Goal: Task Accomplishment & Management: Complete application form

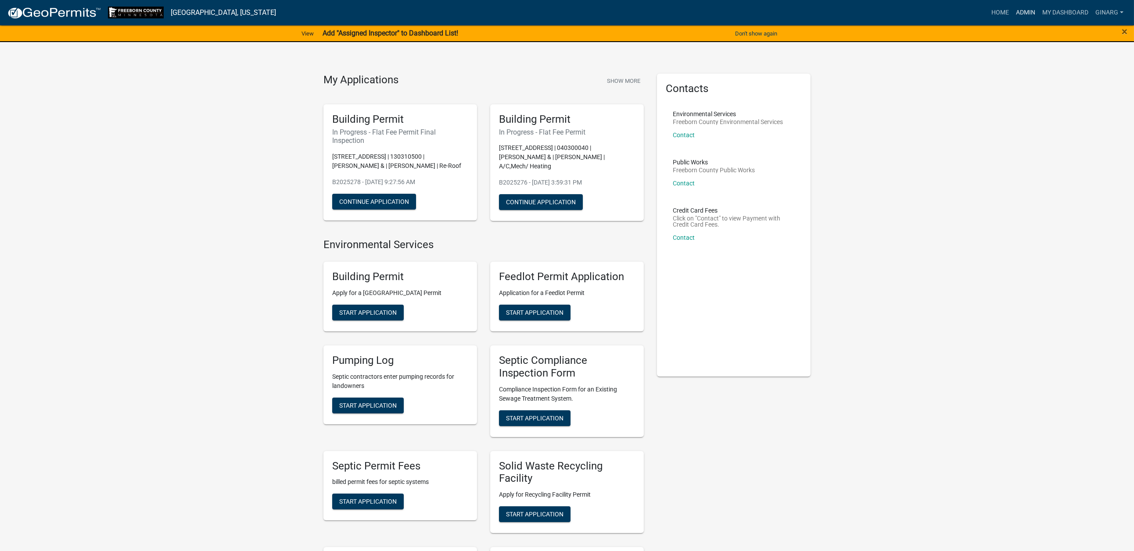
click at [941, 17] on link "Admin" at bounding box center [1025, 12] width 26 height 17
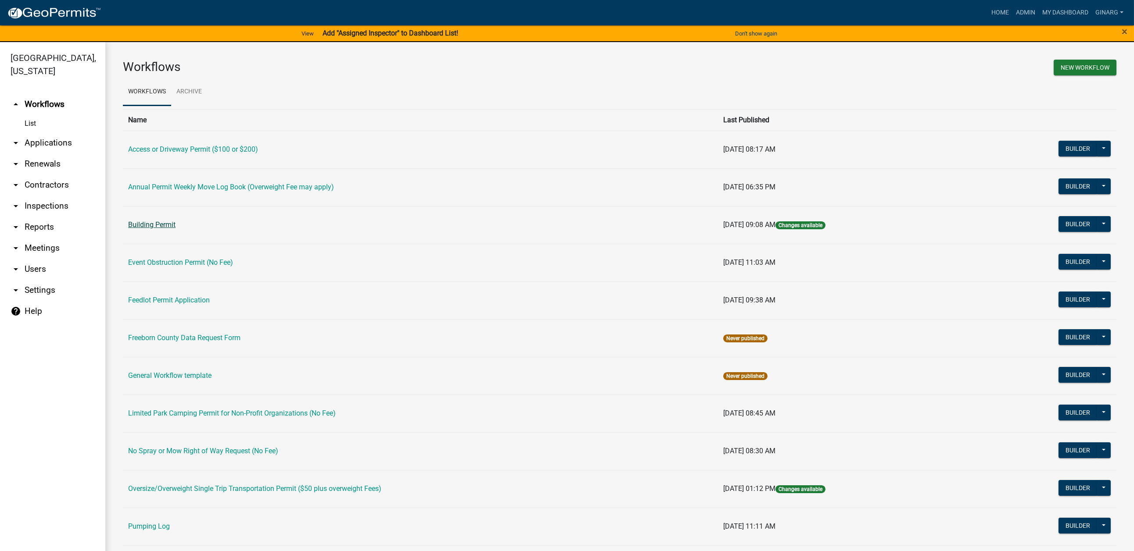
click at [175, 229] on link "Building Permit" at bounding box center [151, 225] width 47 height 8
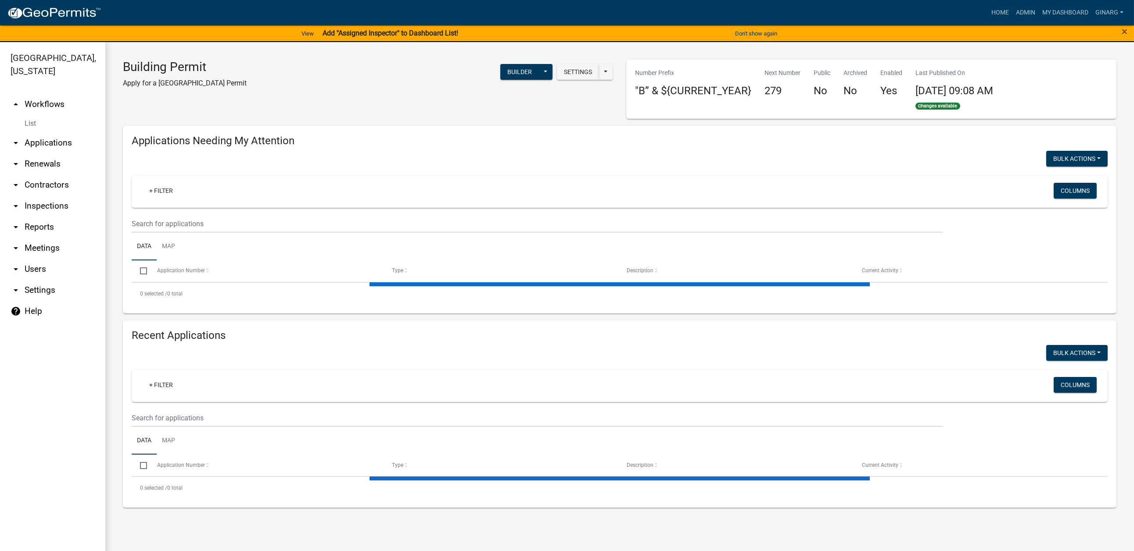
select select "3: 100"
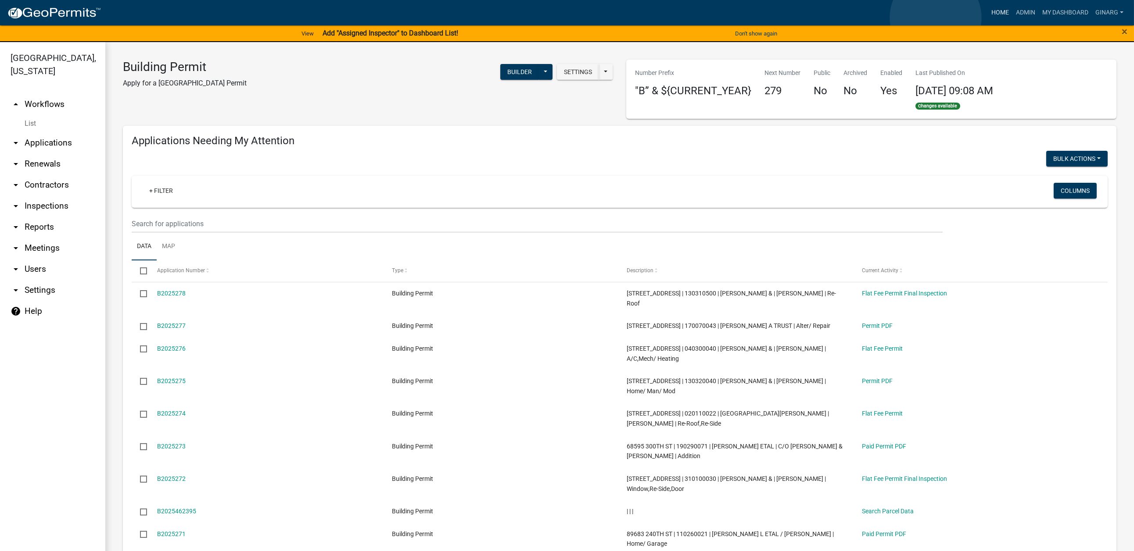
click at [941, 18] on link "Home" at bounding box center [1000, 12] width 25 height 17
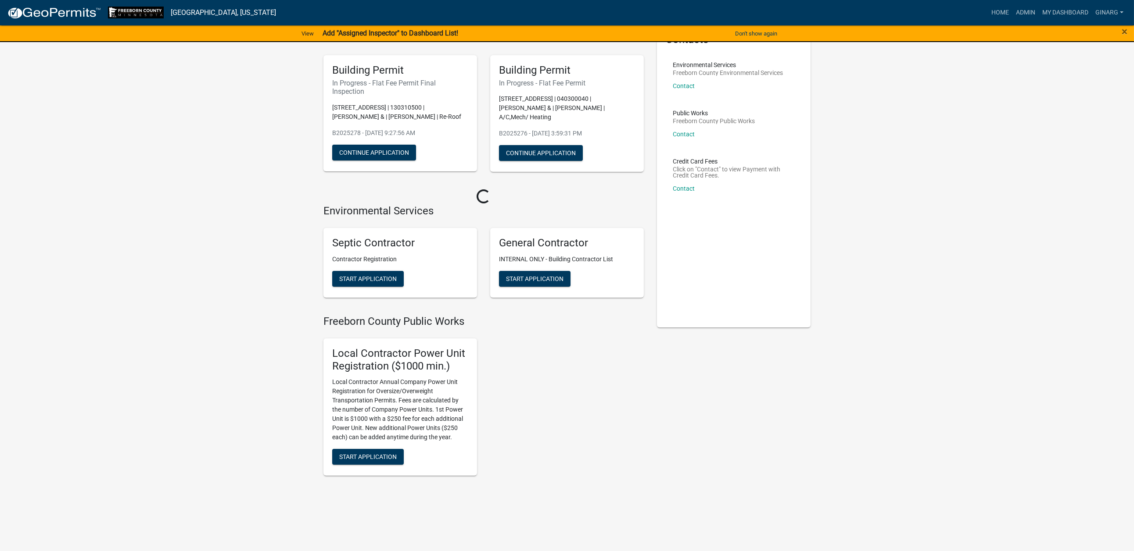
scroll to position [395, 0]
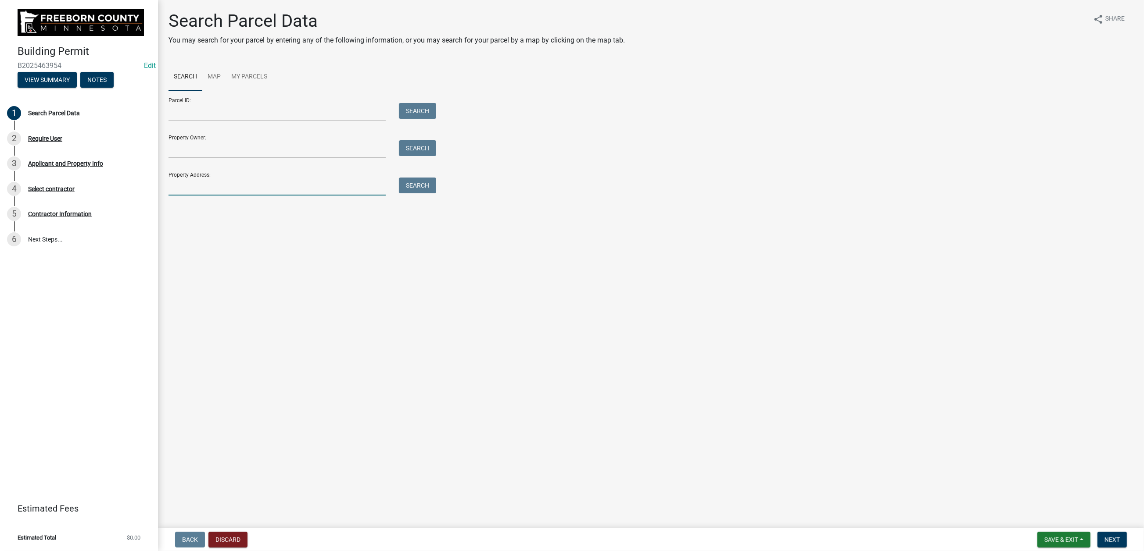
click at [194, 196] on input "Property Address:" at bounding box center [276, 187] width 217 height 18
type input "83718"
click at [434, 193] on button "Search" at bounding box center [417, 186] width 37 height 16
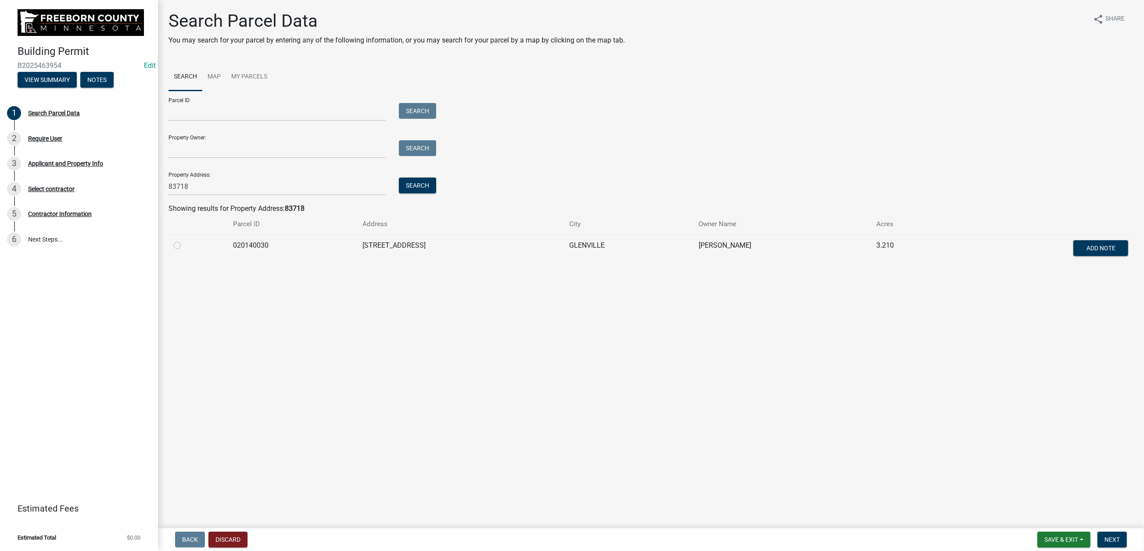
click at [184, 240] on label at bounding box center [184, 240] width 0 height 0
click at [188, 246] on input "radio" at bounding box center [187, 243] width 6 height 6
radio input "true"
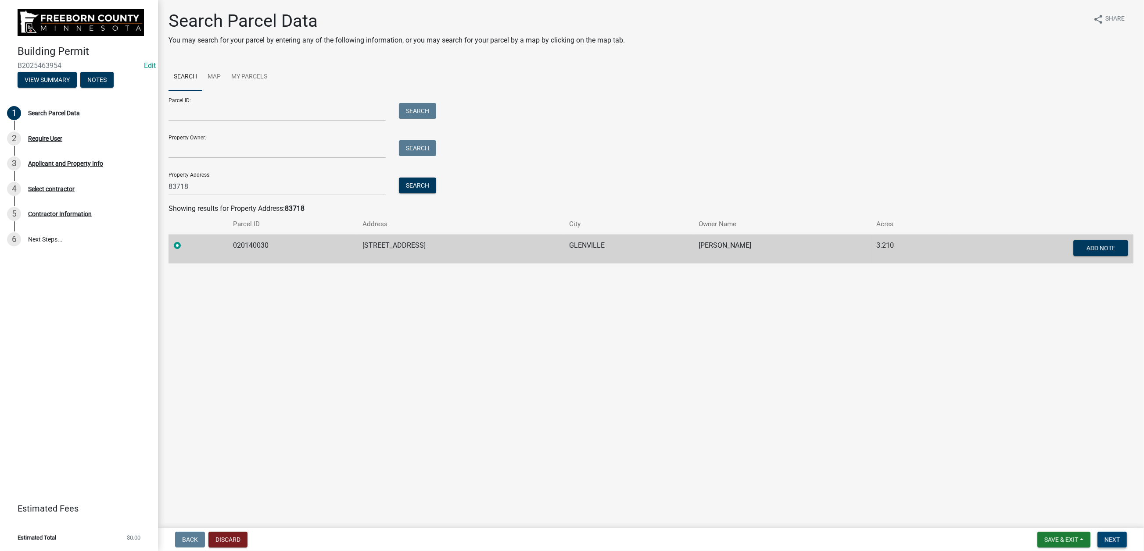
click at [941, 443] on span "Next" at bounding box center [1111, 540] width 15 height 7
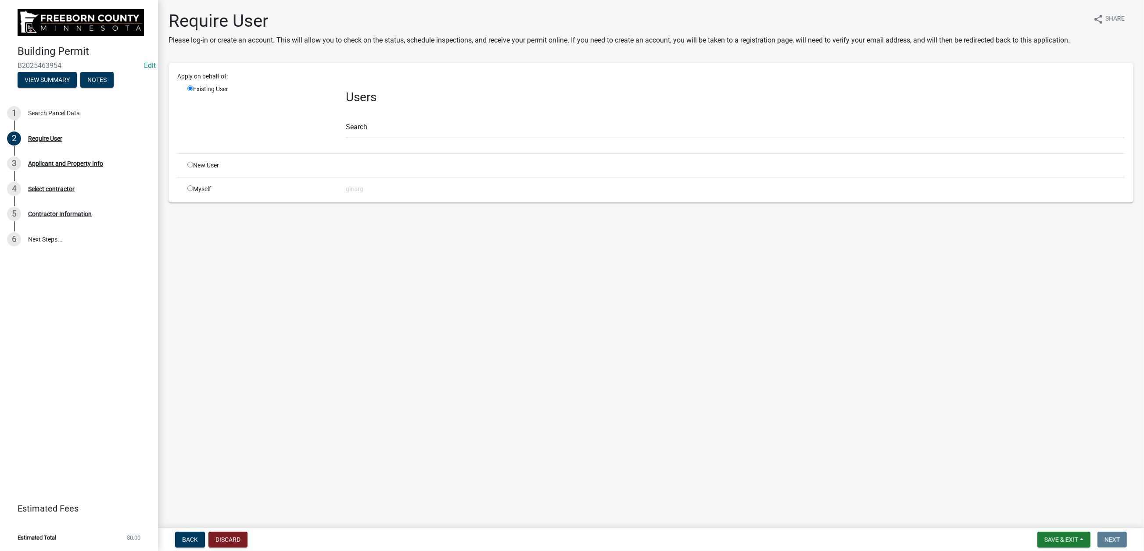
click at [193, 191] on input "radio" at bounding box center [190, 189] width 6 height 6
radio input "true"
radio input "false"
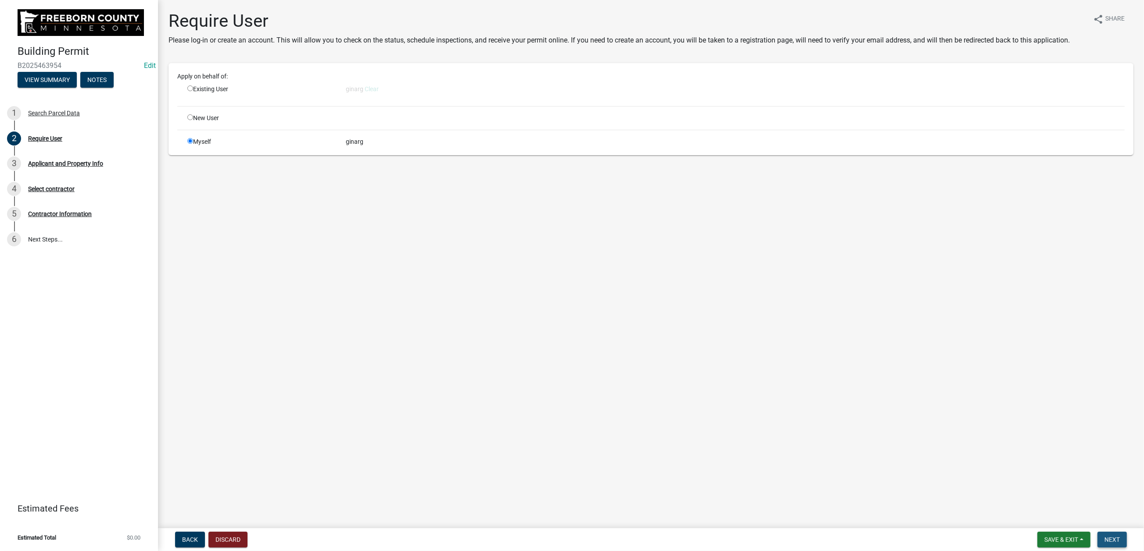
click at [941, 443] on span "Next" at bounding box center [1111, 540] width 15 height 7
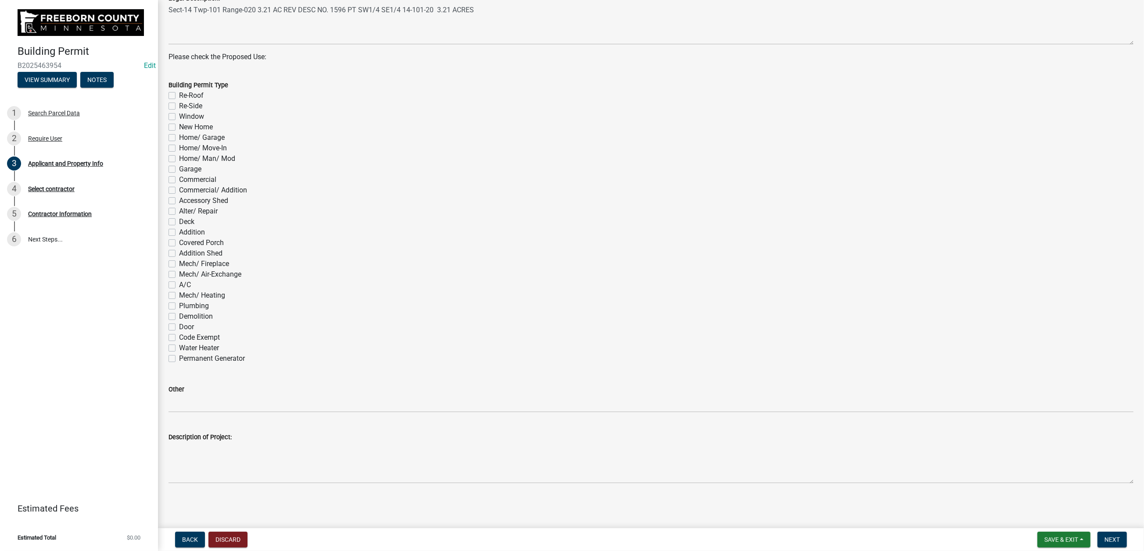
scroll to position [592, 0]
click at [179, 290] on label "A/C" at bounding box center [185, 285] width 12 height 11
click at [179, 286] on input "A/C" at bounding box center [182, 283] width 6 height 6
checkbox input "true"
checkbox input "false"
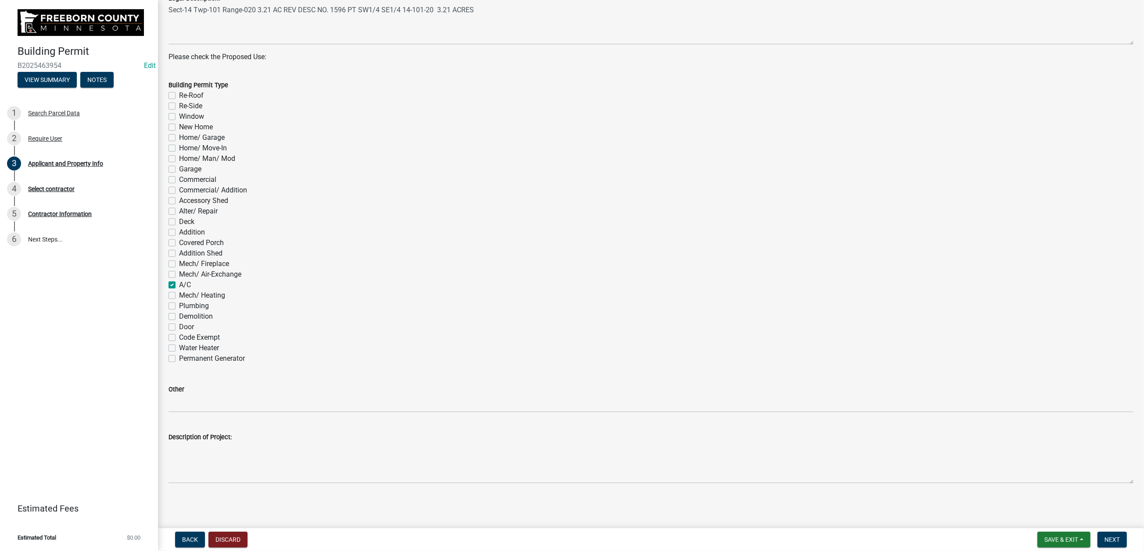
checkbox input "false"
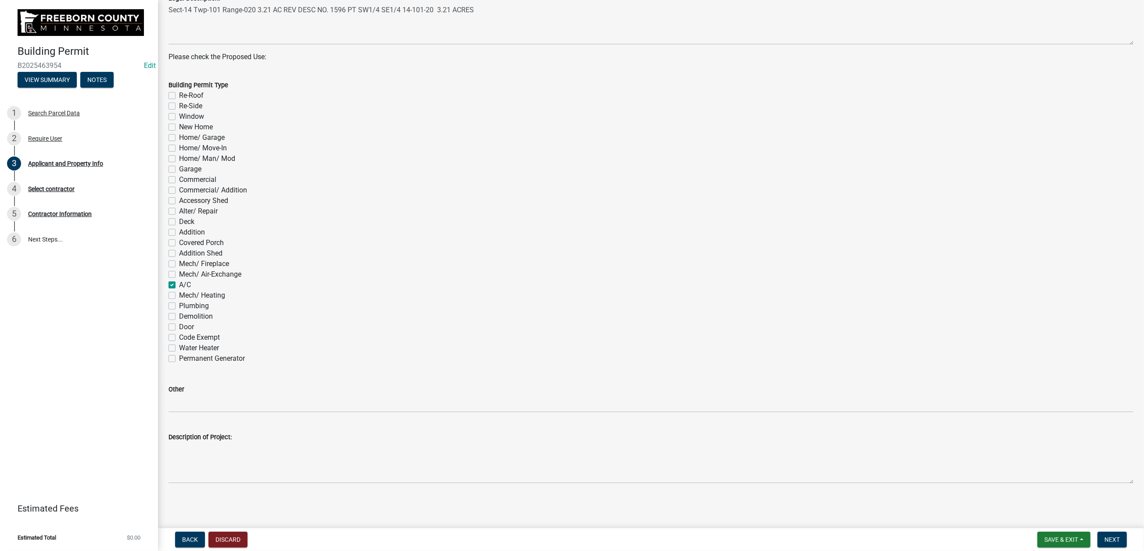
checkbox input "false"
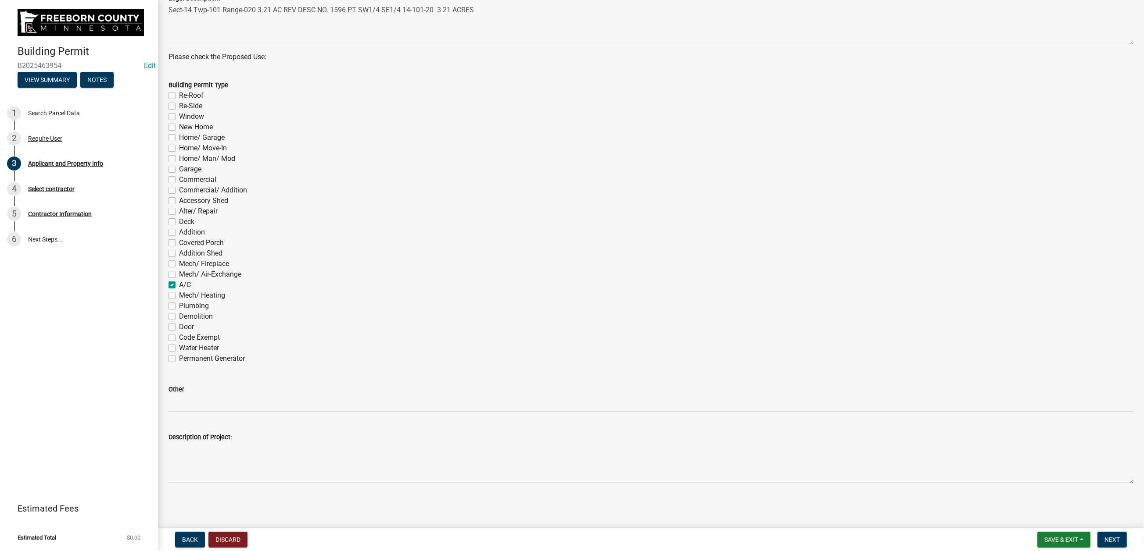
checkbox input "false"
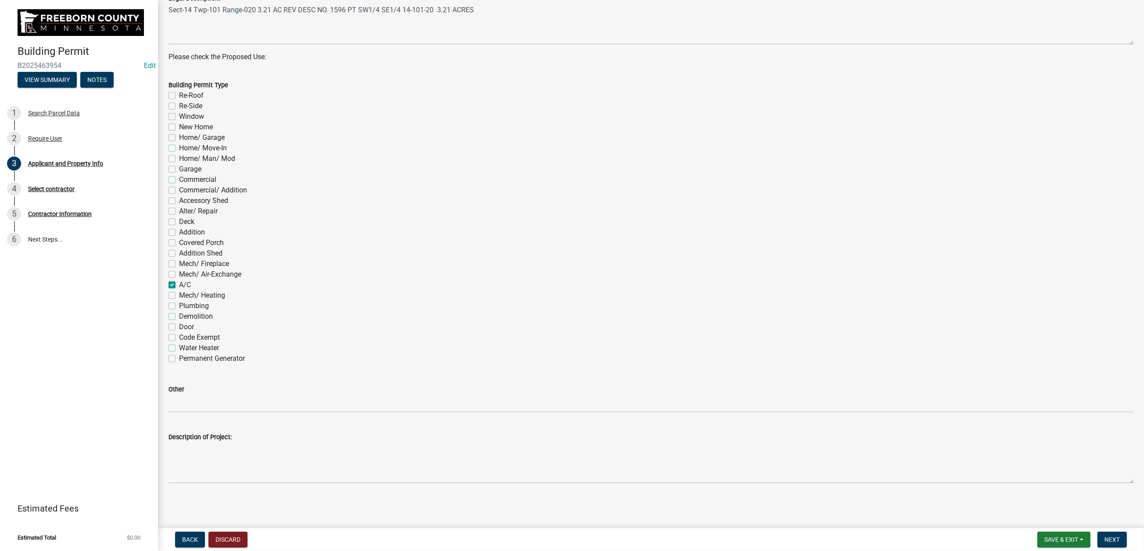
checkbox input "false"
checkbox input "true"
checkbox input "false"
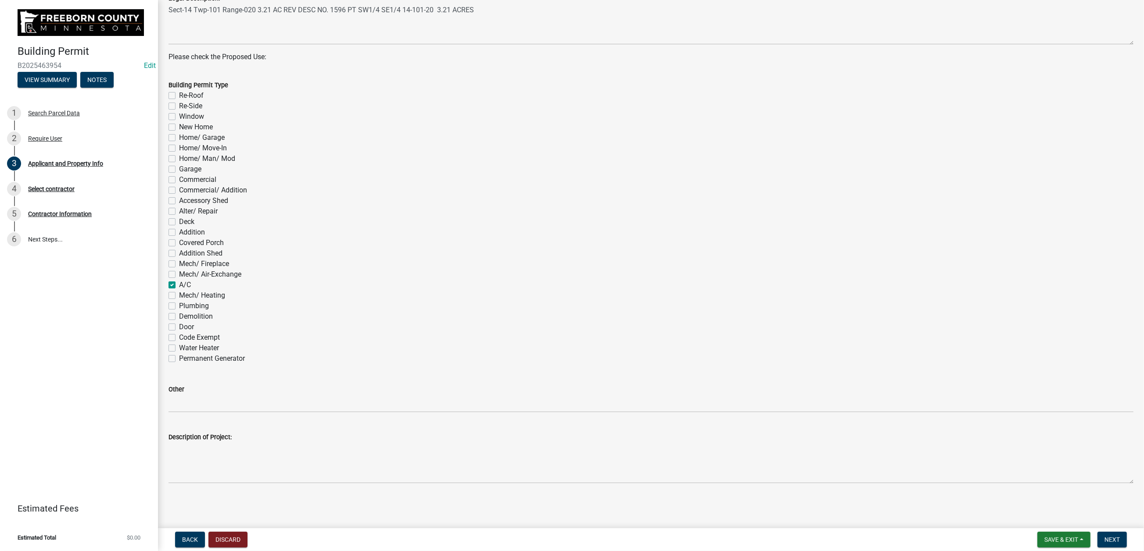
checkbox input "false"
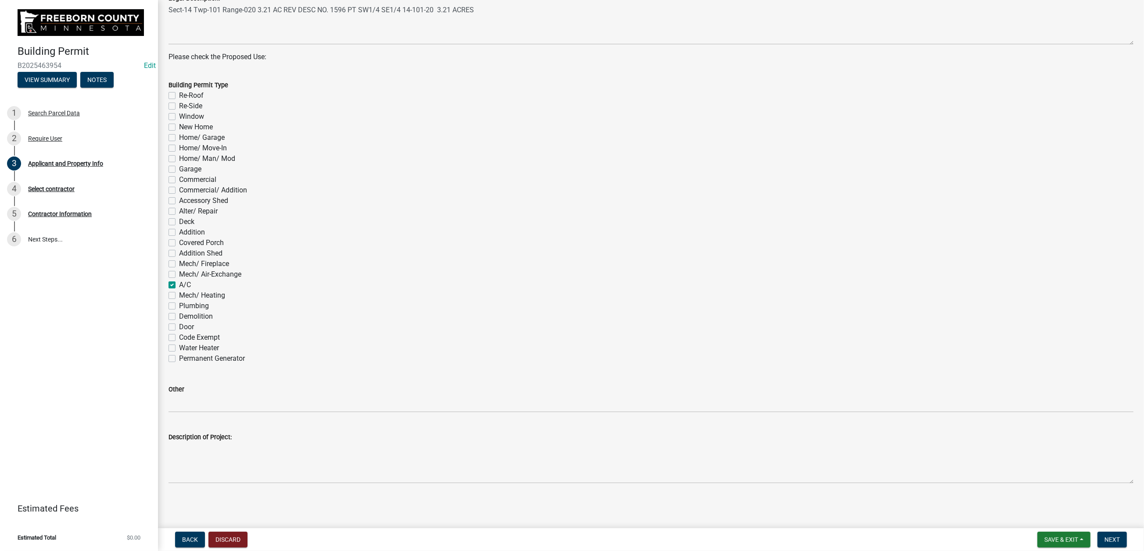
scroll to position [797, 0]
click at [941, 443] on span "Next" at bounding box center [1111, 540] width 15 height 7
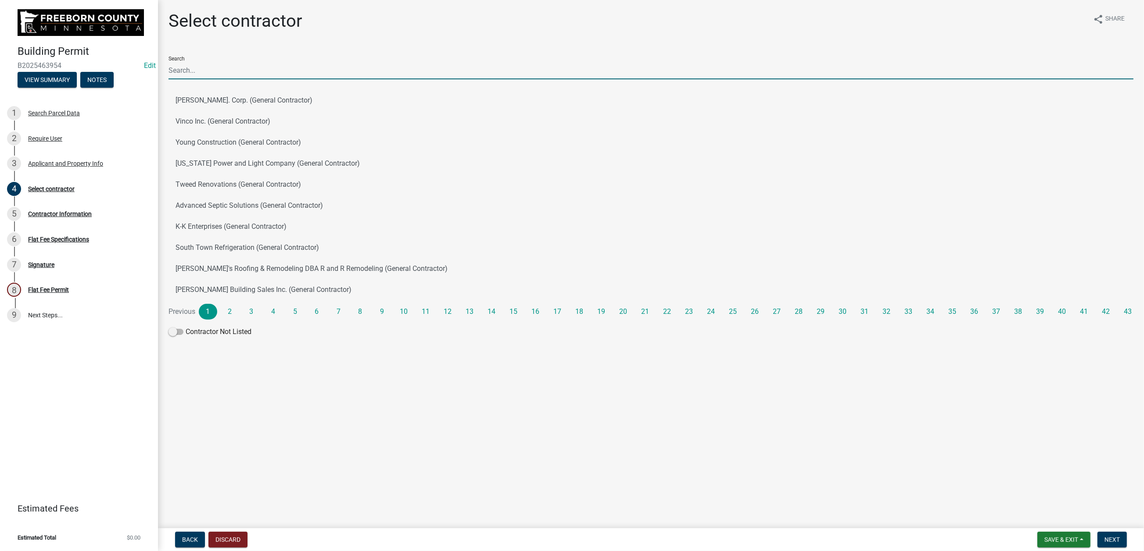
click at [192, 79] on input "Search" at bounding box center [650, 70] width 965 height 18
type input "pro"
click at [220, 153] on button "Pro Plumbing and Heating Corp. (General Contractor)" at bounding box center [650, 142] width 965 height 21
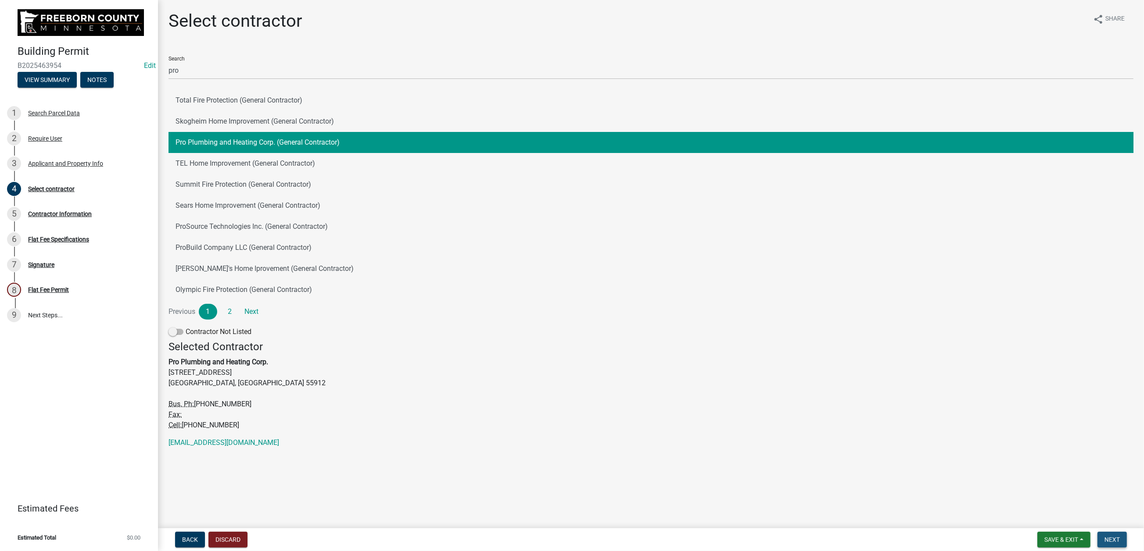
click at [941, 443] on span "Next" at bounding box center [1111, 540] width 15 height 7
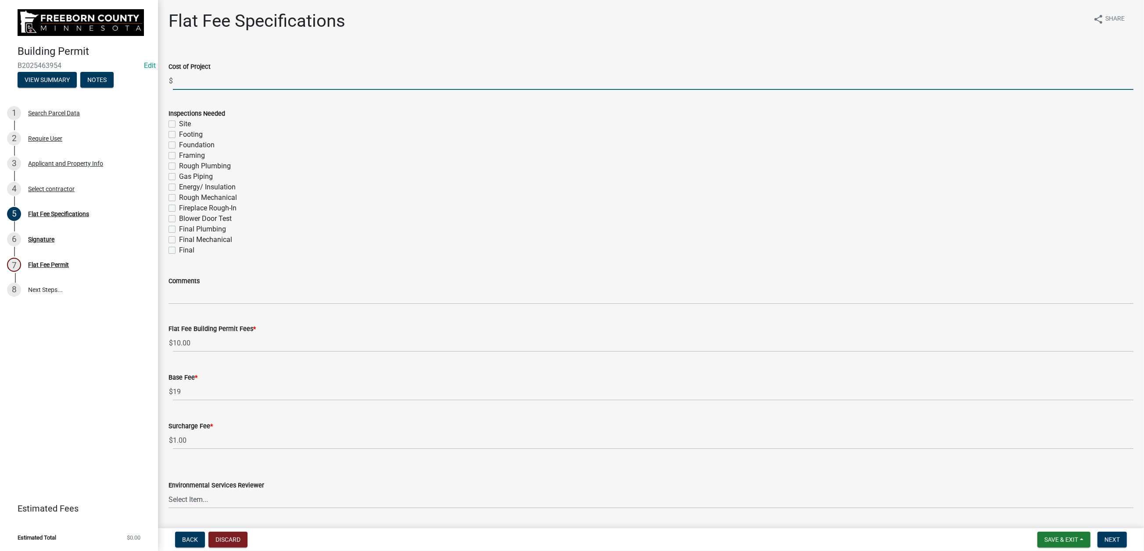
click at [208, 90] on input "text" at bounding box center [653, 81] width 960 height 18
type input "4735"
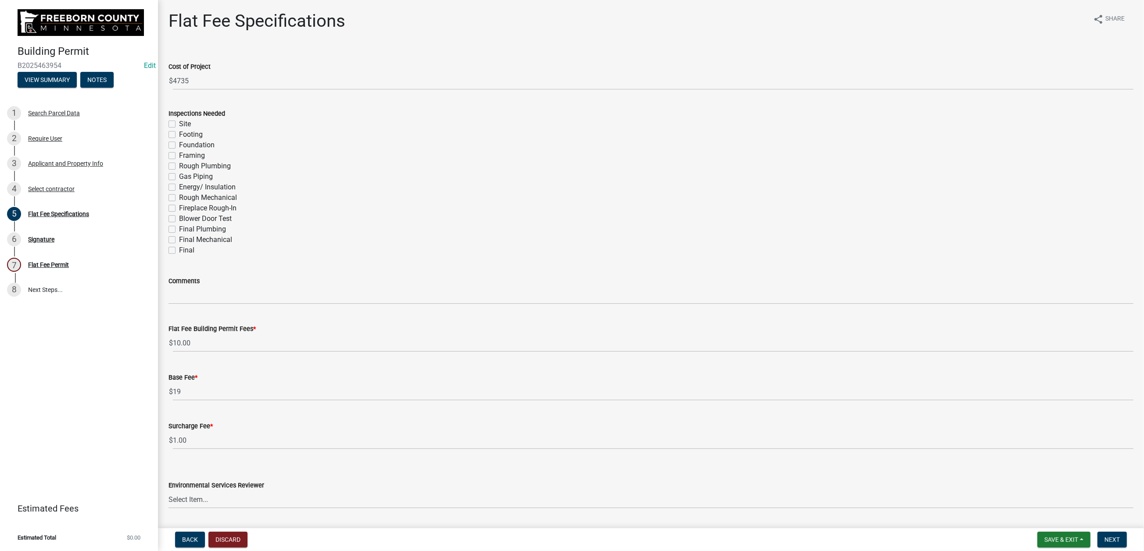
click at [182, 245] on label "Final Mechanical" at bounding box center [205, 240] width 53 height 11
click at [182, 240] on input "Final Mechanical" at bounding box center [182, 238] width 6 height 6
checkbox input "true"
checkbox input "false"
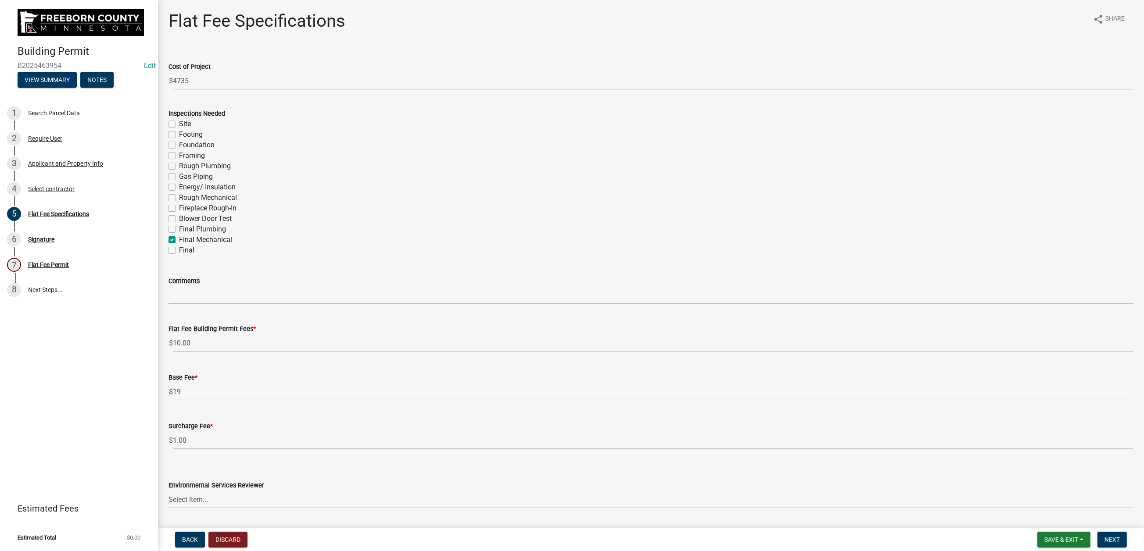
checkbox input "false"
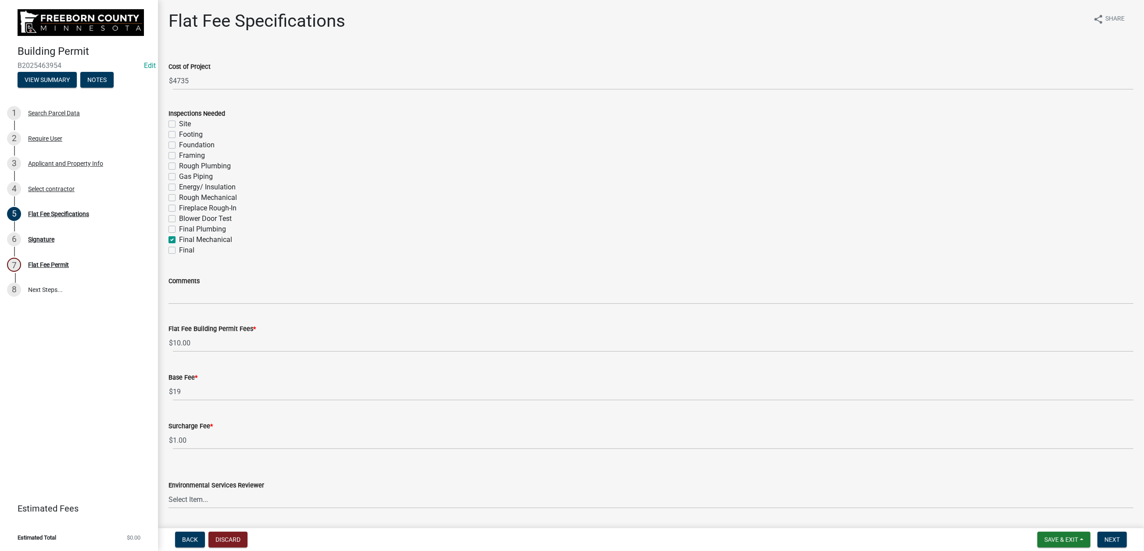
checkbox input "false"
checkbox input "true"
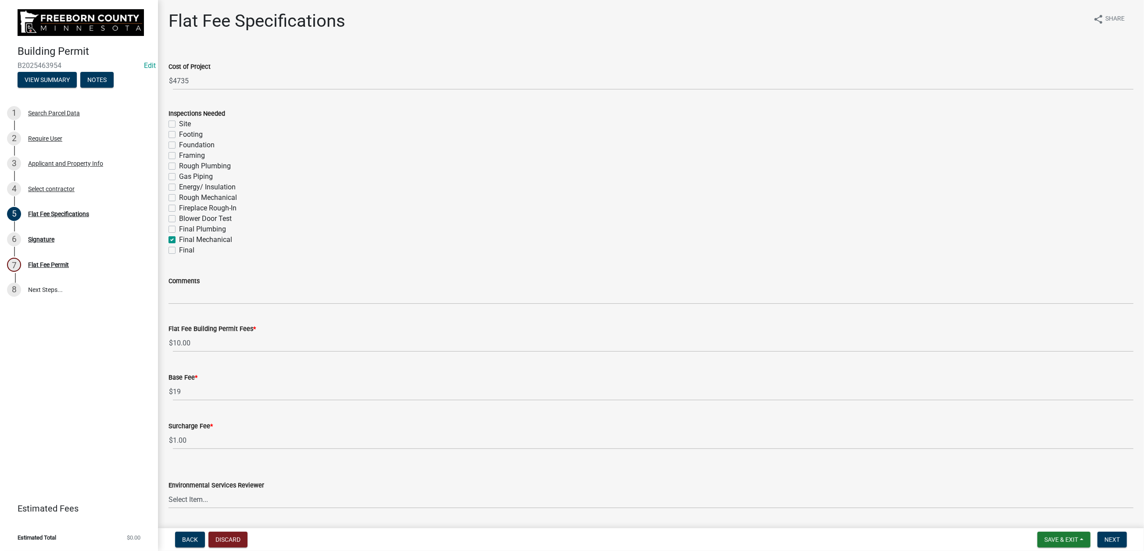
checkbox input "false"
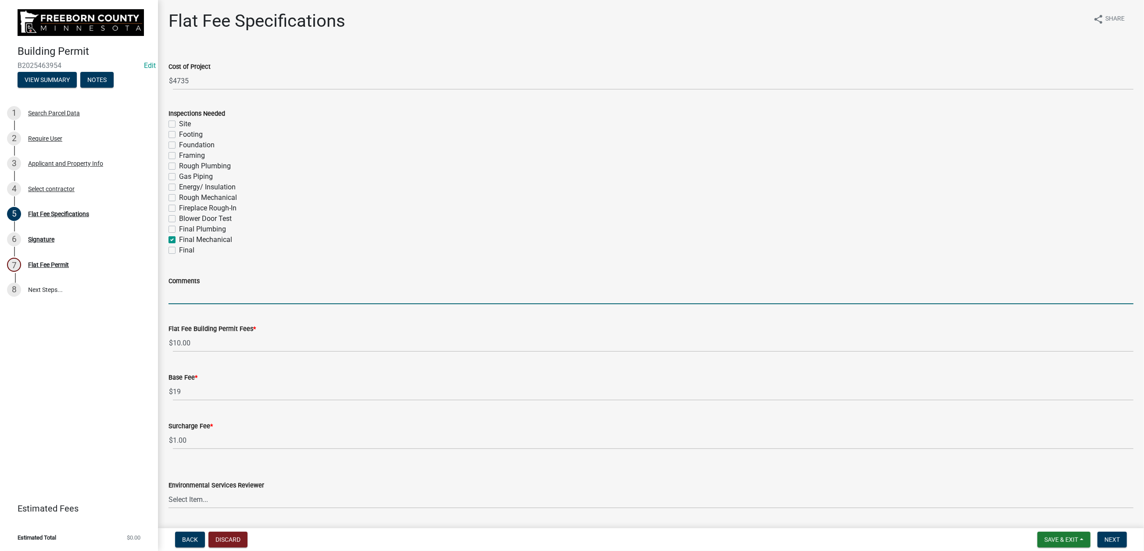
click at [200, 304] on input "Comments" at bounding box center [650, 295] width 965 height 18
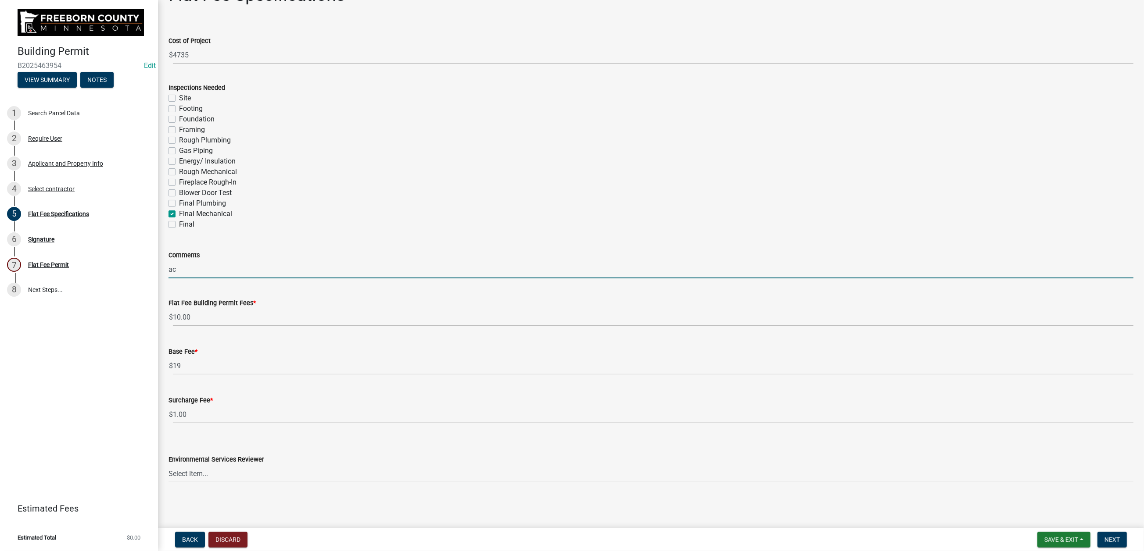
scroll to position [285, 0]
type input "ac"
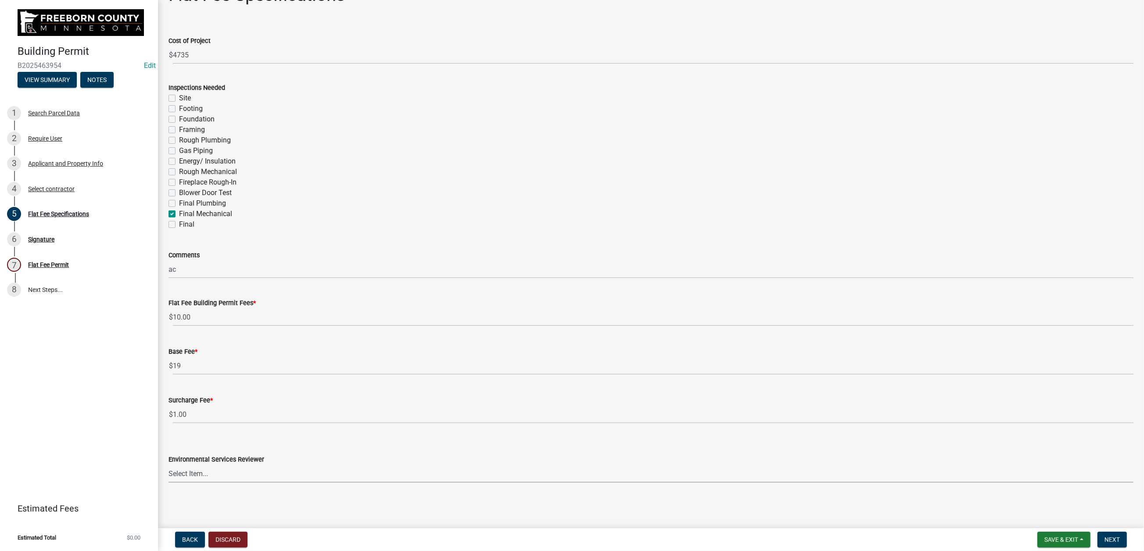
click at [941, 443] on select "Select Item... [PERSON_NAME] [PERSON_NAME] [PERSON_NAME] [PERSON_NAME] [PERSON_…" at bounding box center [650, 474] width 965 height 18
click at [173, 443] on select "Select Item... [PERSON_NAME] [PERSON_NAME] [PERSON_NAME] [PERSON_NAME] [PERSON_…" at bounding box center [650, 474] width 965 height 18
select select "cf5e982a-8fde-449d-bcd8-be8cdfb99374"
click at [941, 443] on span "Next" at bounding box center [1111, 540] width 15 height 7
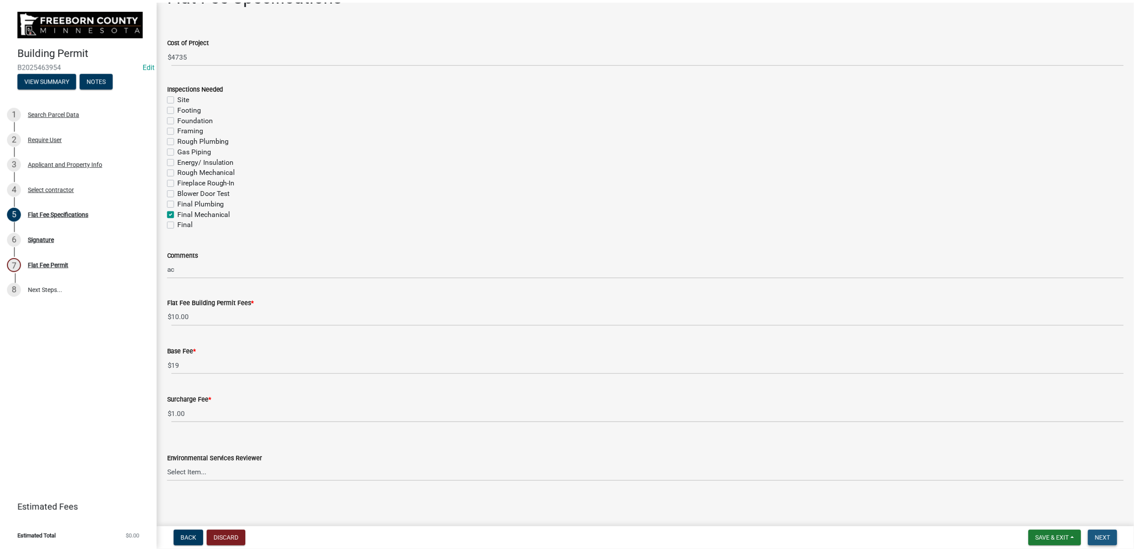
scroll to position [0, 0]
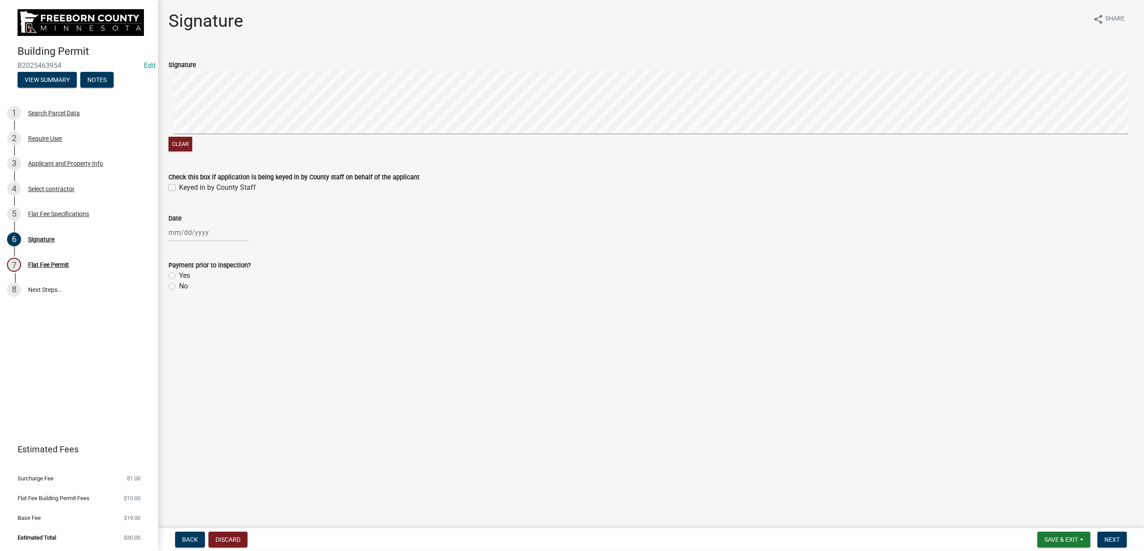
click at [179, 193] on label "Keyed in by County Staff" at bounding box center [217, 187] width 77 height 11
click at [179, 188] on input "Keyed in by County Staff" at bounding box center [182, 185] width 6 height 6
checkbox input "true"
select select "8"
select select "2025"
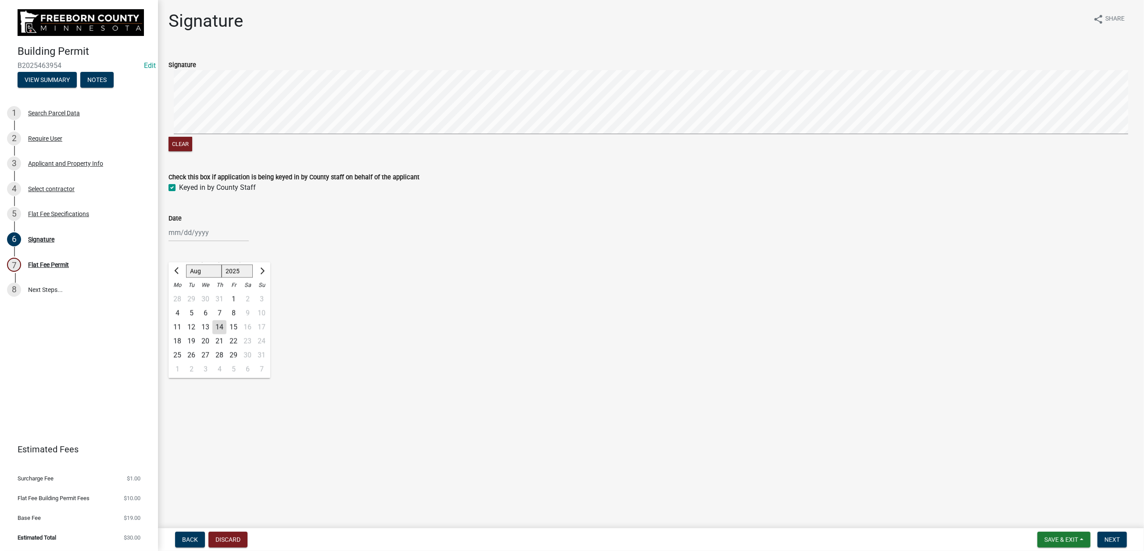
click at [182, 242] on div "[PERSON_NAME] Feb Mar Apr [PERSON_NAME][DATE] Oct Nov [DATE] 1526 1527 1528 152…" at bounding box center [208, 233] width 80 height 18
click at [226, 334] on div "14" at bounding box center [219, 327] width 14 height 14
type input "[DATE]"
click at [179, 281] on label "Yes" at bounding box center [184, 276] width 11 height 11
click at [179, 276] on input "Yes" at bounding box center [182, 274] width 6 height 6
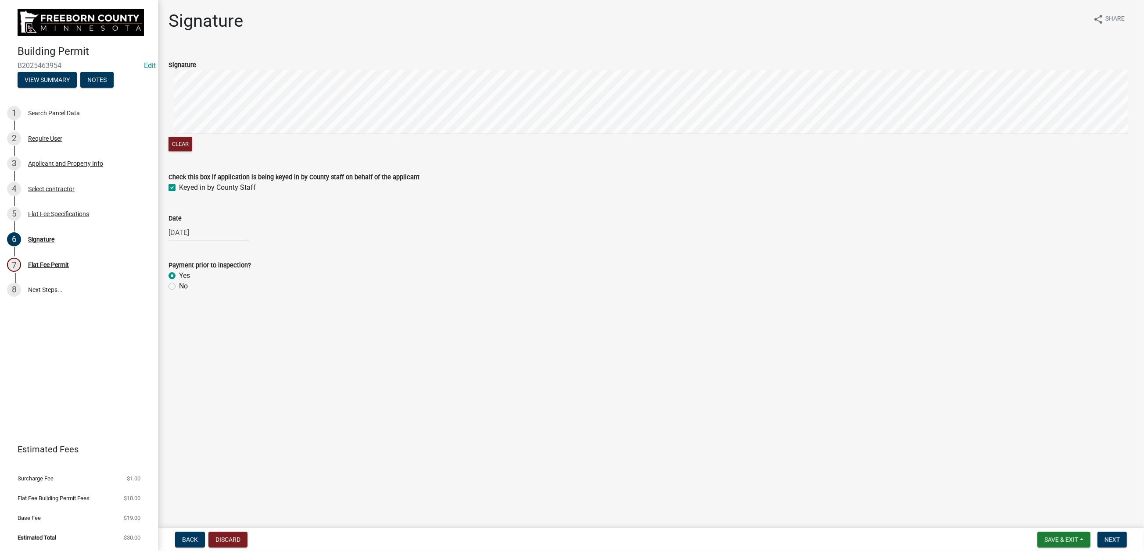
radio input "true"
click at [941, 443] on button "Next" at bounding box center [1111, 540] width 29 height 16
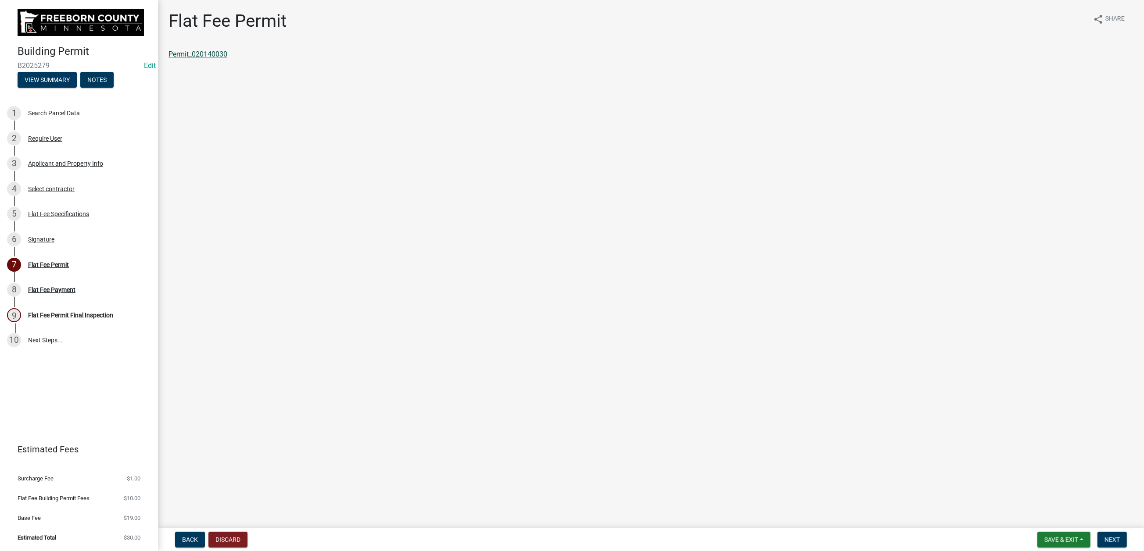
click at [210, 58] on link "Permit_020140030" at bounding box center [197, 54] width 59 height 8
click at [941, 443] on button "Next" at bounding box center [1111, 540] width 29 height 16
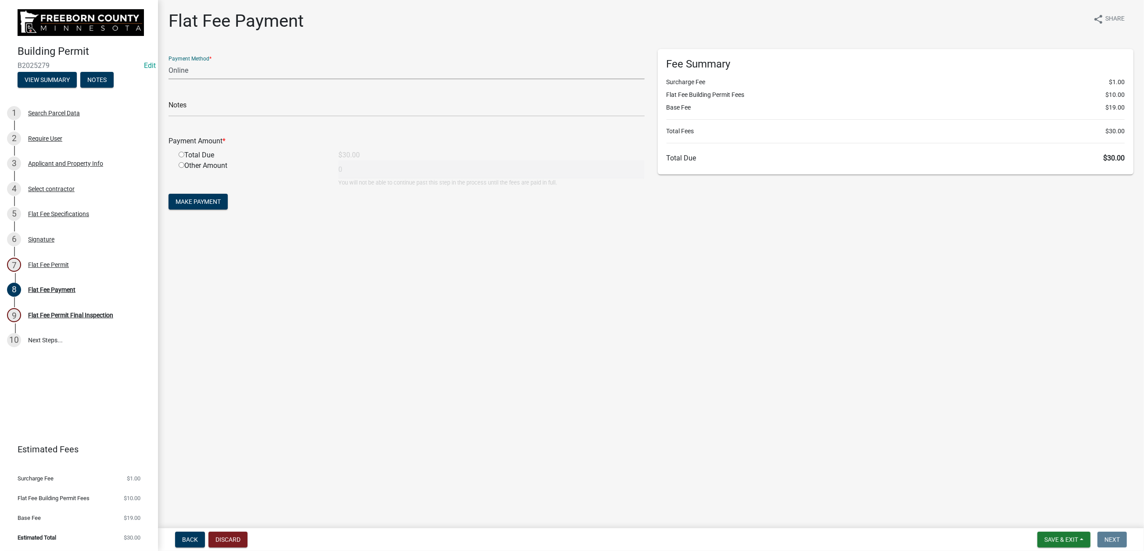
click at [204, 79] on select "Credit Card POS Check Cash Online" at bounding box center [406, 70] width 476 height 18
select select "0: 2"
click at [173, 79] on select "Credit Card POS Check Cash Online" at bounding box center [406, 70] width 476 height 18
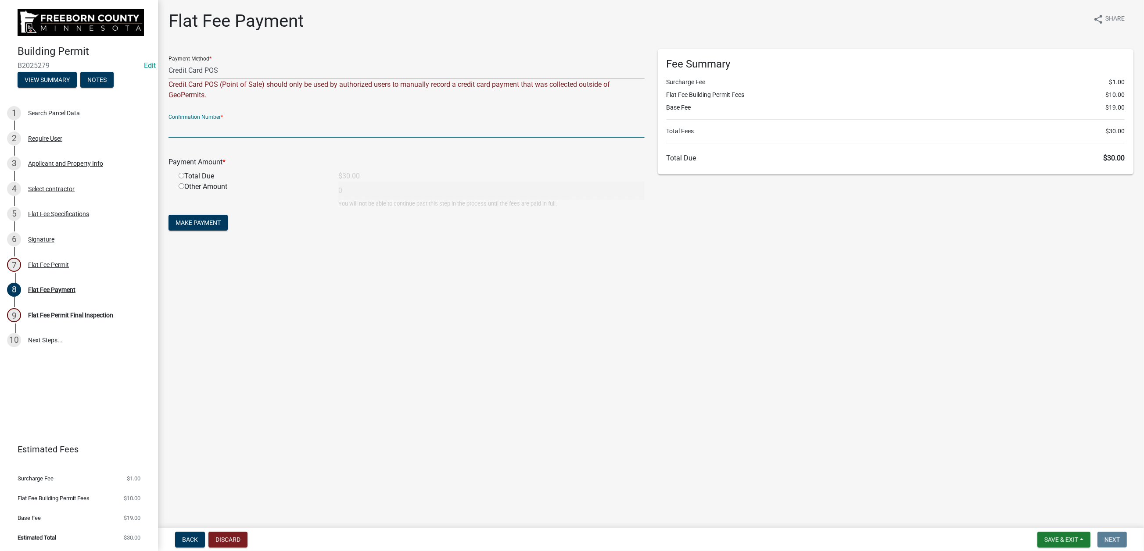
click at [195, 138] on input "text" at bounding box center [406, 129] width 476 height 18
type input "100334081777"
click at [184, 179] on input "radio" at bounding box center [182, 176] width 6 height 6
radio input "true"
type input "30"
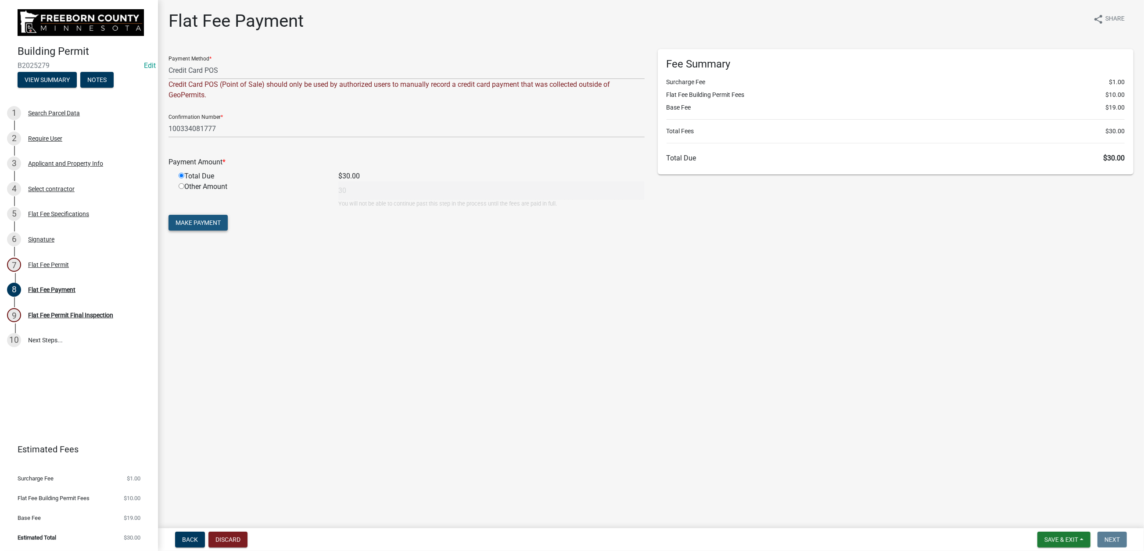
drag, startPoint x: 210, startPoint y: 348, endPoint x: 256, endPoint y: 354, distance: 46.4
click at [211, 226] on span "Make Payment" at bounding box center [197, 222] width 45 height 7
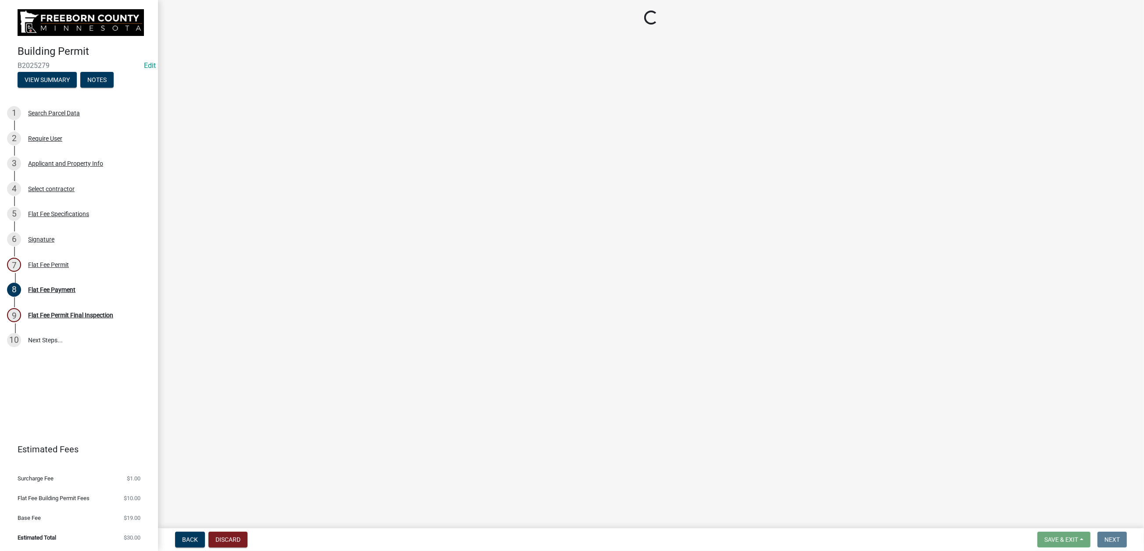
select select "3613e5d6-c0da-40a7-83d4-d5638b2e6124"
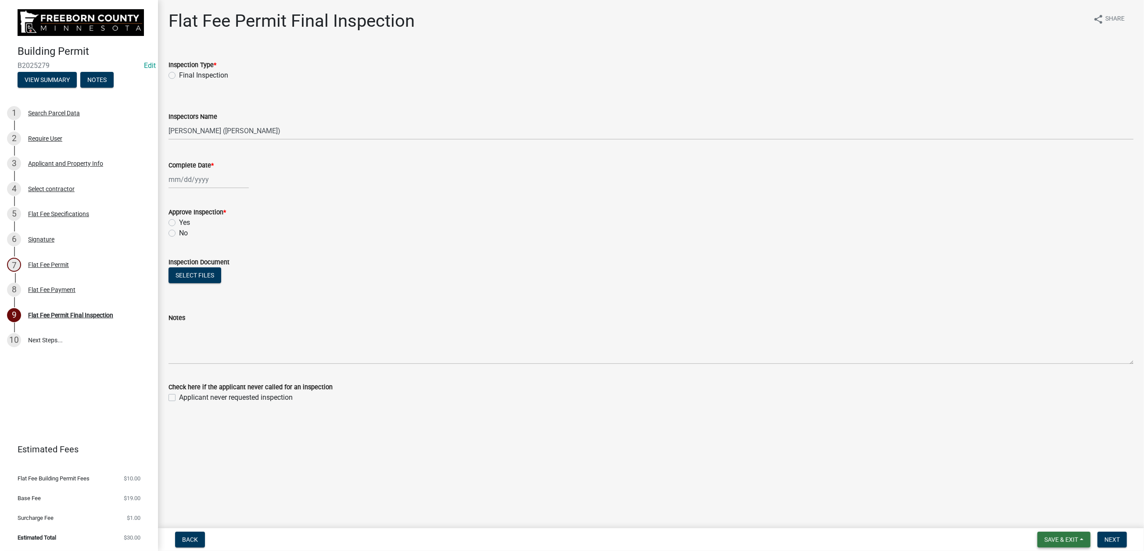
click at [941, 443] on span "Save & Exit" at bounding box center [1061, 540] width 34 height 7
click at [941, 443] on button "Save & Exit" at bounding box center [1055, 509] width 70 height 21
